Goal: Find specific page/section: Find specific page/section

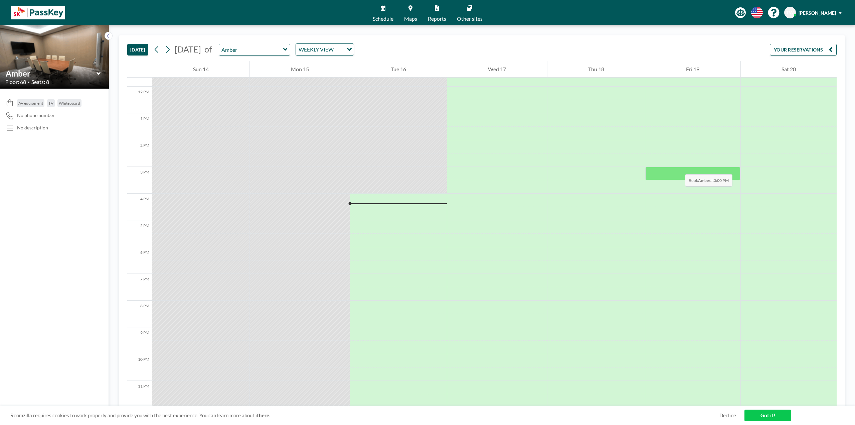
scroll to position [316, 0]
click at [411, 13] on link "Maps" at bounding box center [411, 12] width 24 height 25
click at [283, 52] on input "text" at bounding box center [251, 49] width 64 height 11
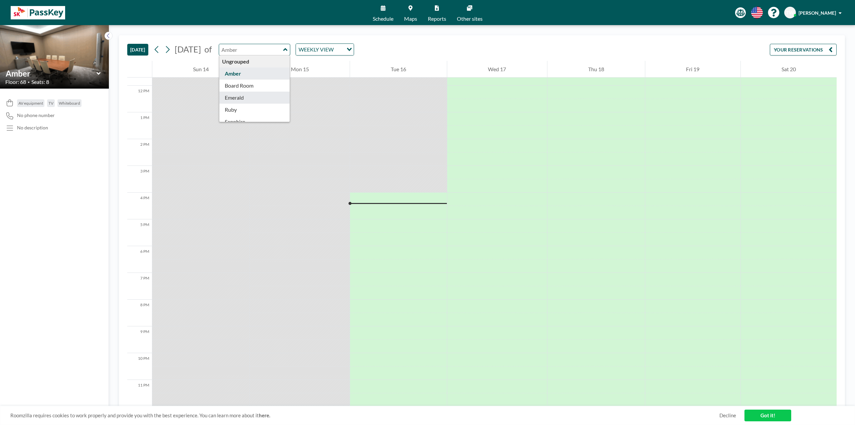
type input "Emerald"
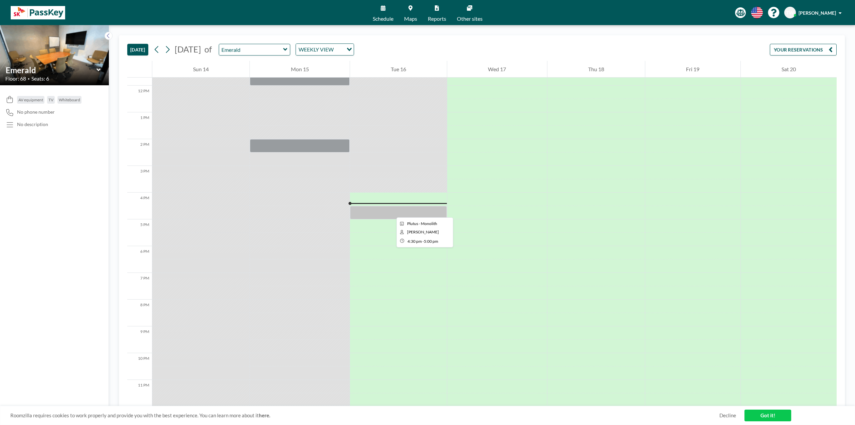
click at [391, 211] on div at bounding box center [398, 212] width 97 height 13
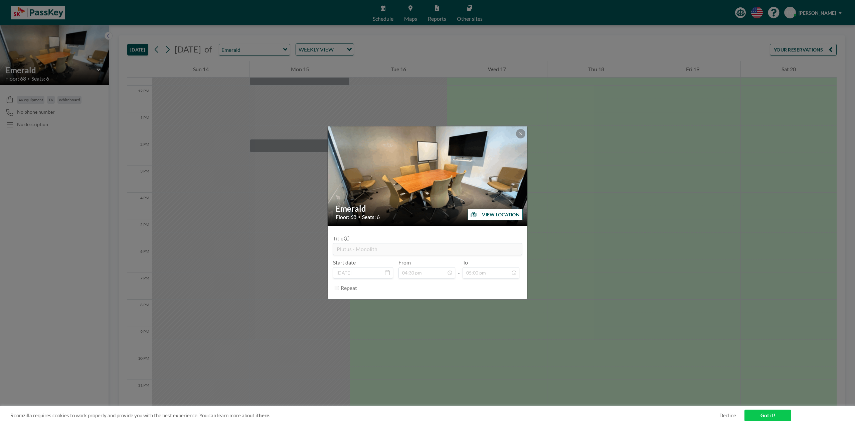
click at [776, 418] on link "Got it!" at bounding box center [767, 415] width 47 height 12
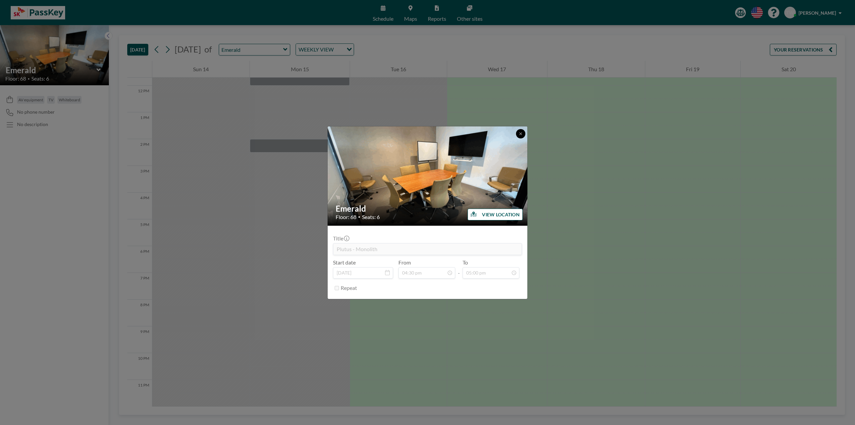
click at [524, 132] on button at bounding box center [520, 133] width 9 height 9
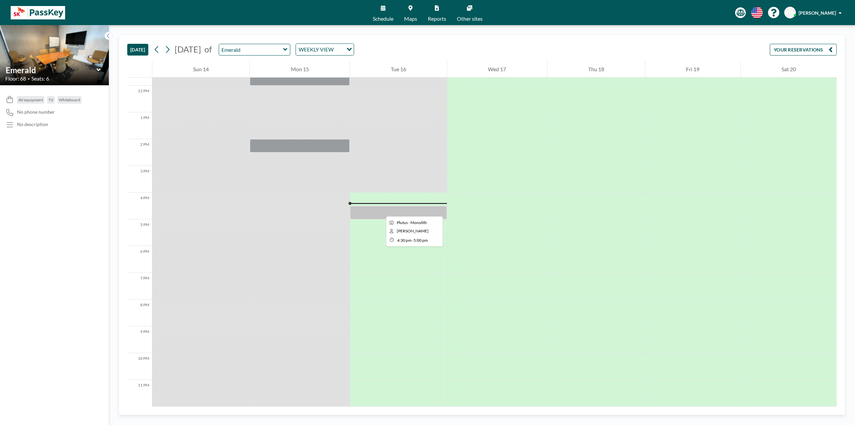
click at [381, 210] on div at bounding box center [398, 212] width 97 height 13
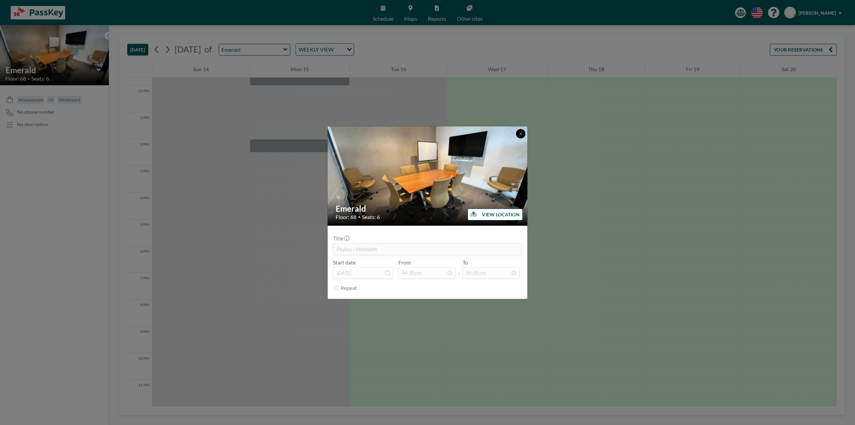
click at [520, 134] on icon at bounding box center [520, 133] width 2 height 2
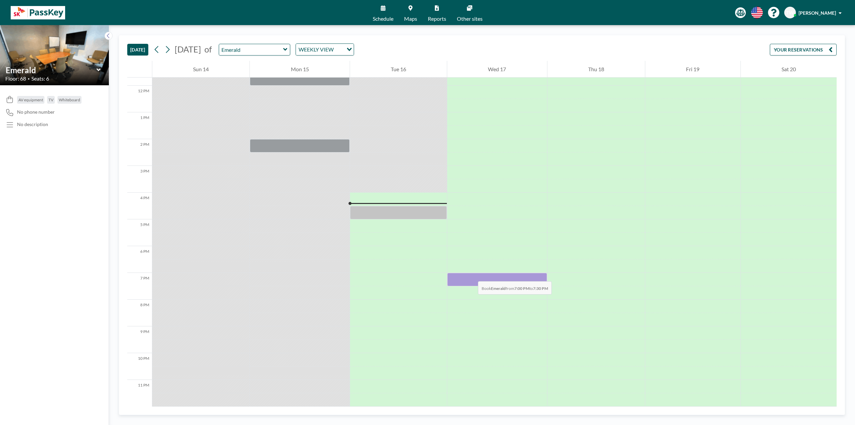
click at [471, 274] on div at bounding box center [497, 279] width 100 height 13
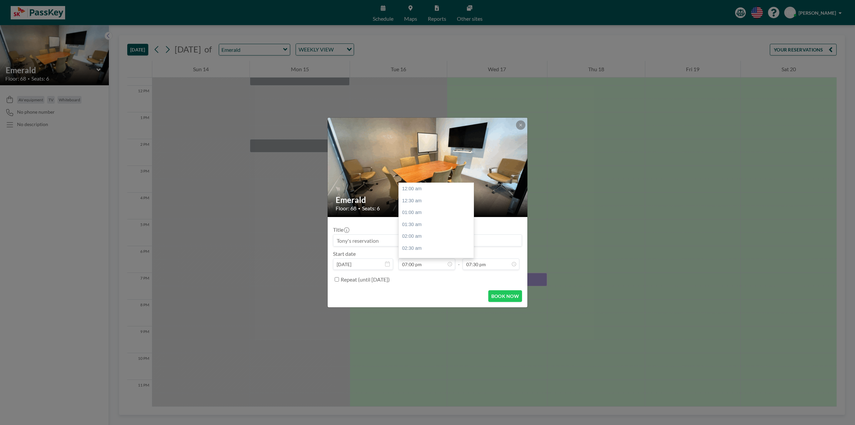
scroll to position [452, 0]
click at [520, 122] on button at bounding box center [520, 124] width 9 height 9
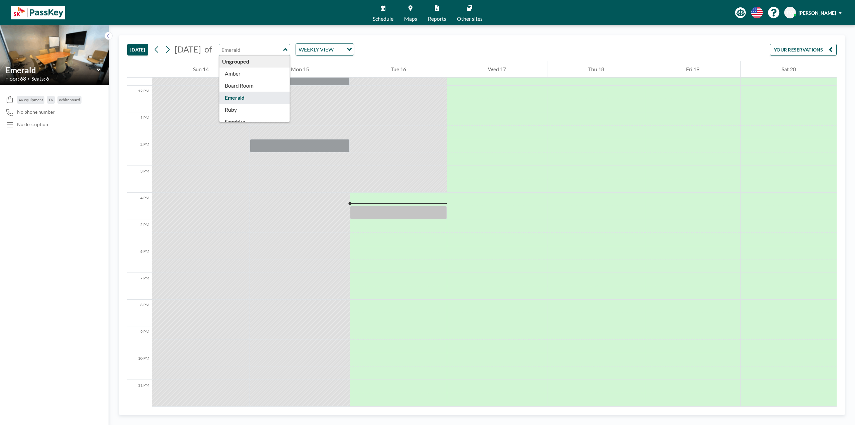
click at [283, 49] on input "text" at bounding box center [251, 49] width 64 height 11
type input "Emerald"
click at [438, 56] on div "TODAY September 2025 of Emerald Ungrouped Amber Board Room Emerald Ruby Sapphir…" at bounding box center [481, 47] width 709 height 25
